Goal: Task Accomplishment & Management: Complete application form

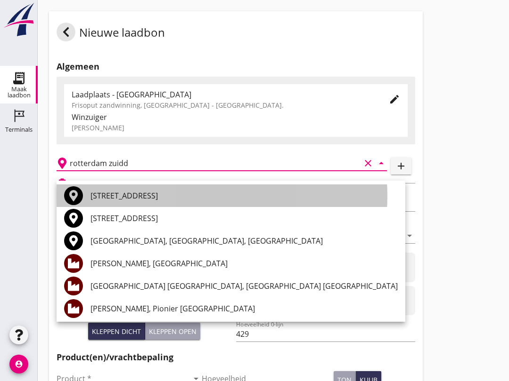
click at [99, 203] on div "[STREET_ADDRESS]" at bounding box center [243, 196] width 307 height 23
type input "[STREET_ADDRESS]"
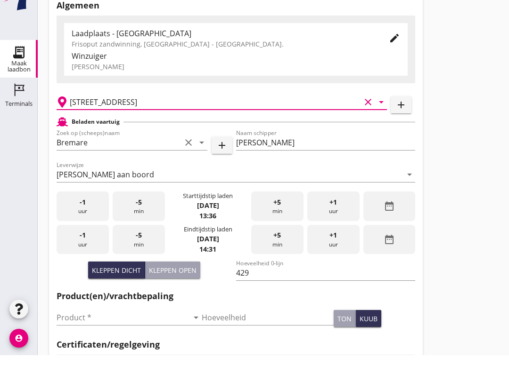
scroll to position [36, 0]
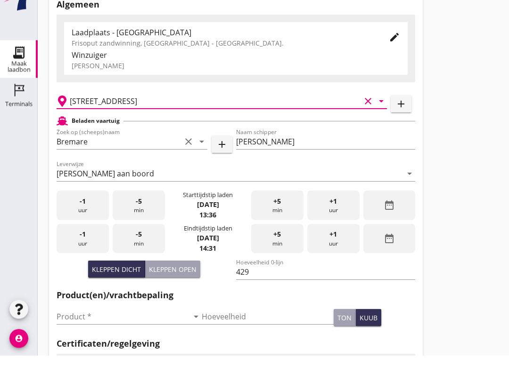
click at [116, 335] on input "Product *" at bounding box center [123, 342] width 132 height 15
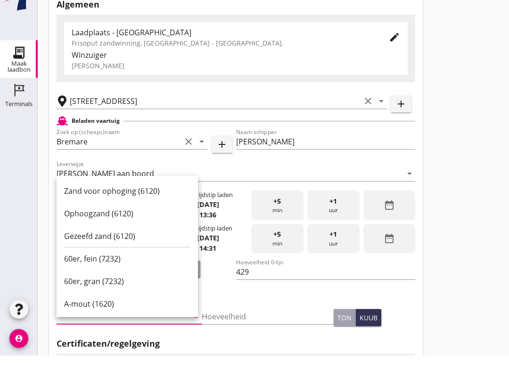
click at [131, 234] on div "Ophoogzand (6120)" at bounding box center [127, 239] width 126 height 11
type input "Ophoogzand (6120)"
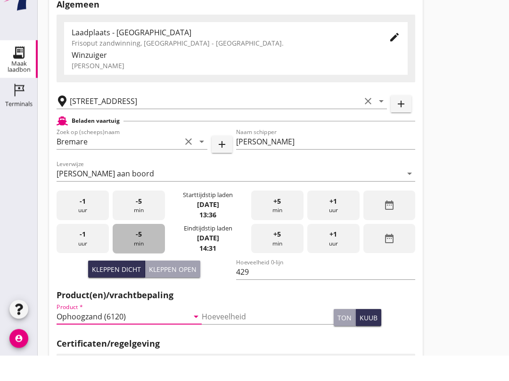
click at [138, 254] on div "-5 min" at bounding box center [139, 265] width 52 height 30
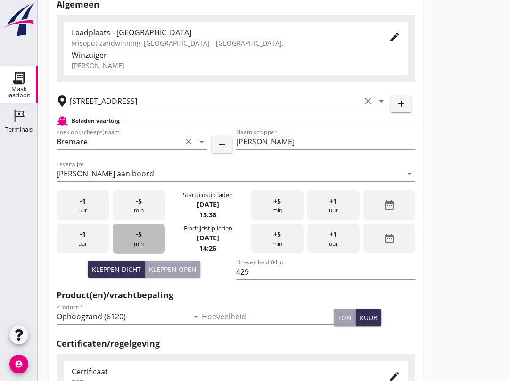
click at [144, 244] on div "-5 min" at bounding box center [139, 239] width 52 height 30
click at [140, 248] on div "-5 min" at bounding box center [139, 239] width 52 height 30
click at [145, 250] on div "-5 min" at bounding box center [139, 239] width 52 height 30
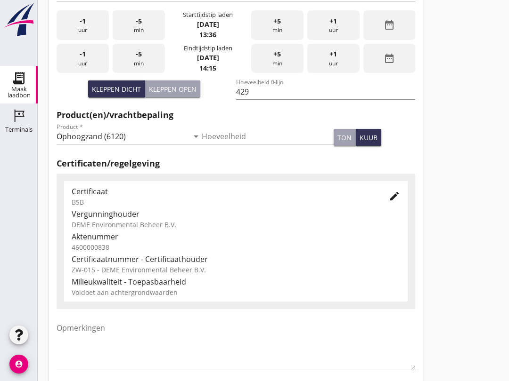
scroll to position [300, 0]
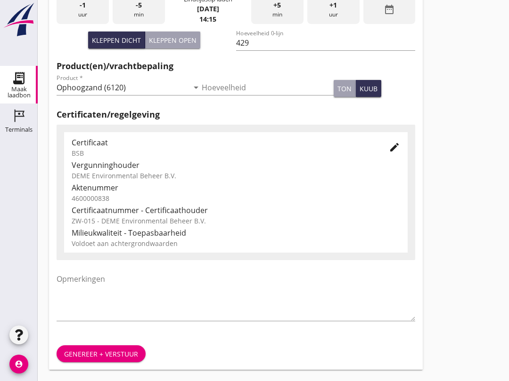
click at [124, 350] on div "Genereer + verstuur" at bounding box center [101, 354] width 74 height 10
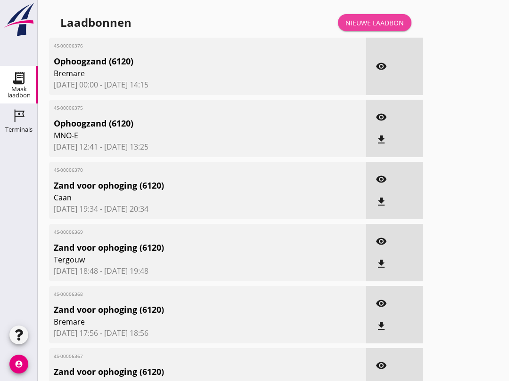
click at [361, 28] on div "Nieuwe laadbon" at bounding box center [374, 23] width 58 height 10
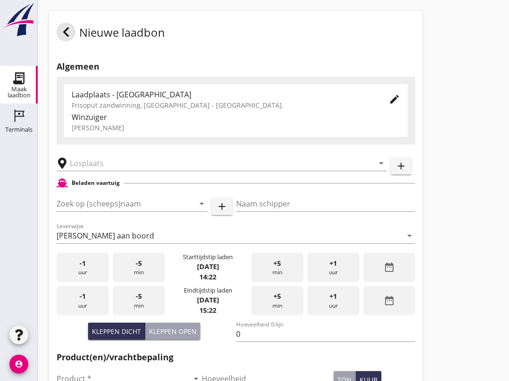
click at [108, 211] on input "Zoek op (scheeps)naam" at bounding box center [119, 203] width 124 height 15
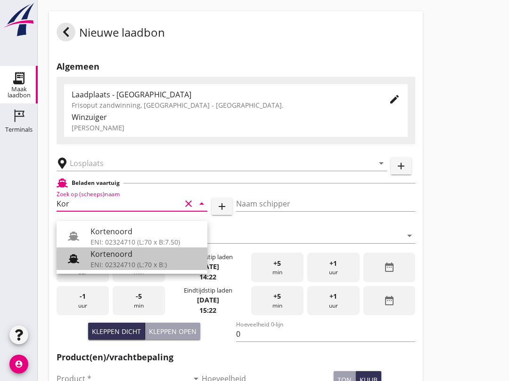
click at [121, 262] on div "ENI: 02324710 (L:70 x B:)" at bounding box center [144, 265] width 109 height 10
type input "Kortenoord"
type input "[PERSON_NAME]/[PERSON_NAME]"
type input "621"
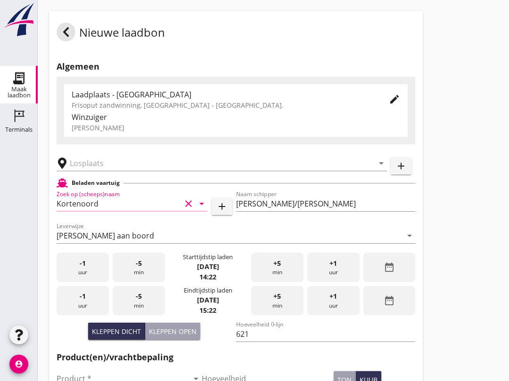
click at [103, 171] on input "text" at bounding box center [215, 163] width 291 height 15
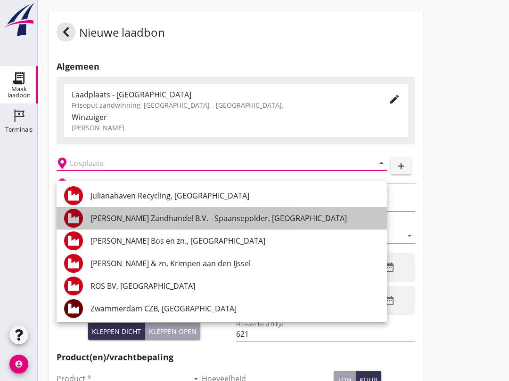
click at [245, 222] on div "[PERSON_NAME] Zandhandel B.V. - Spaansepolder, [GEOGRAPHIC_DATA]" at bounding box center [234, 218] width 289 height 11
type input "[PERSON_NAME] Zandhandel B.V. - Spaansepolder, [GEOGRAPHIC_DATA]"
